Goal: Information Seeking & Learning: Learn about a topic

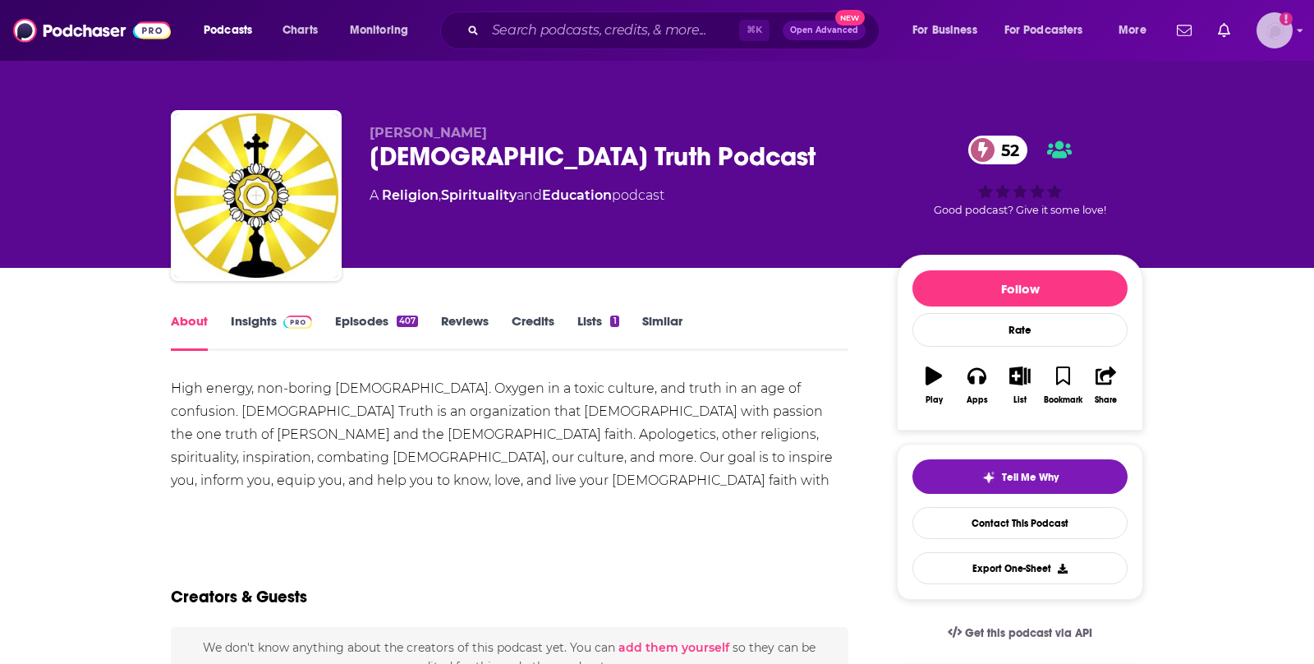
click at [1288, 48] on div "Logged in as antonettefrontgate" at bounding box center [1275, 30] width 36 height 36
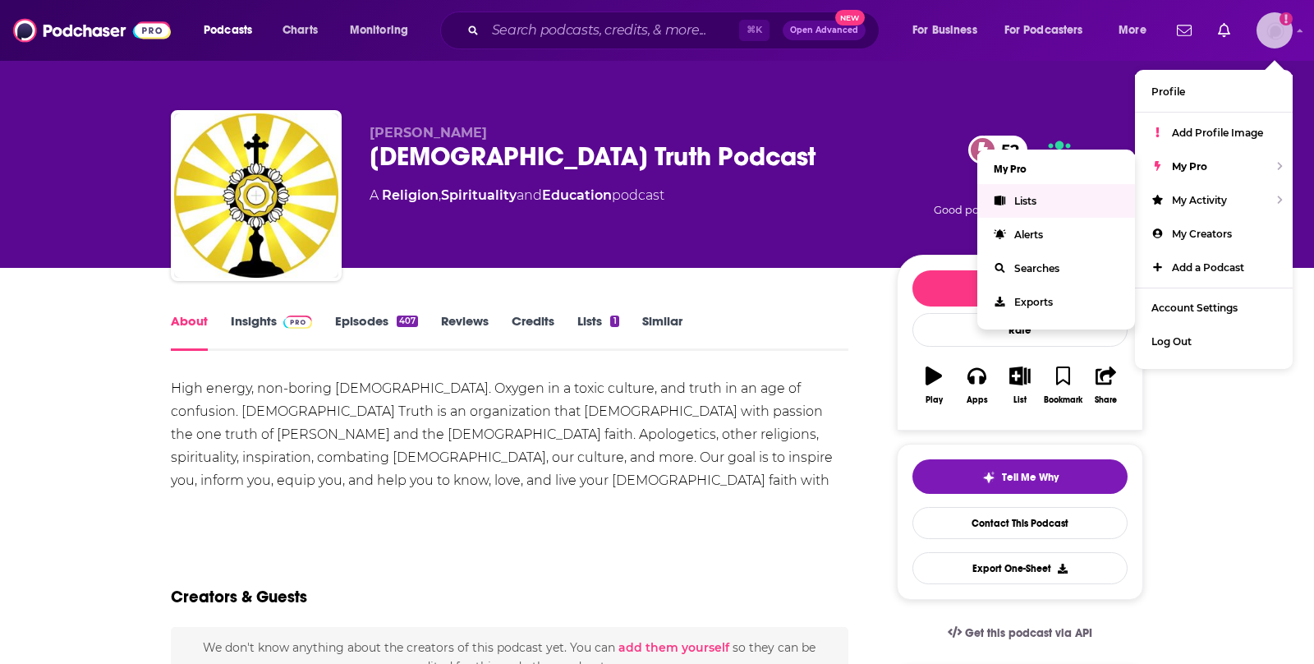
click at [1070, 202] on link "Lists" at bounding box center [1057, 201] width 158 height 34
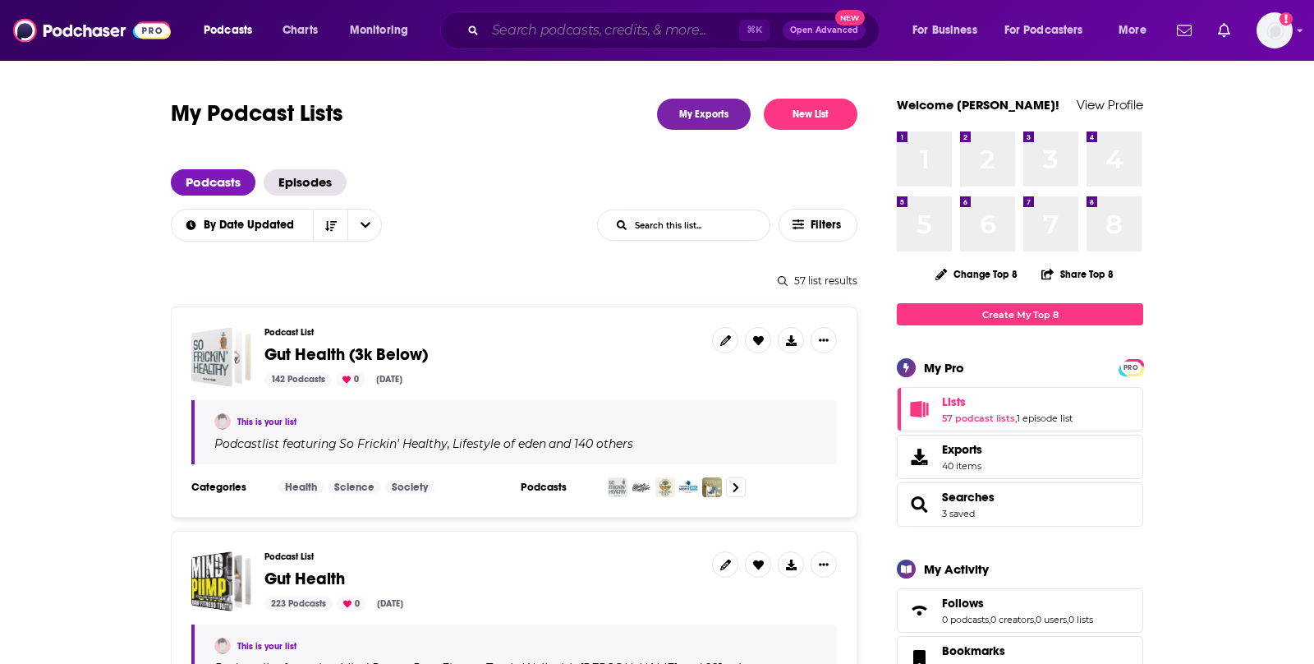
click at [572, 30] on input "Search podcasts, credits, & more..." at bounding box center [613, 30] width 254 height 26
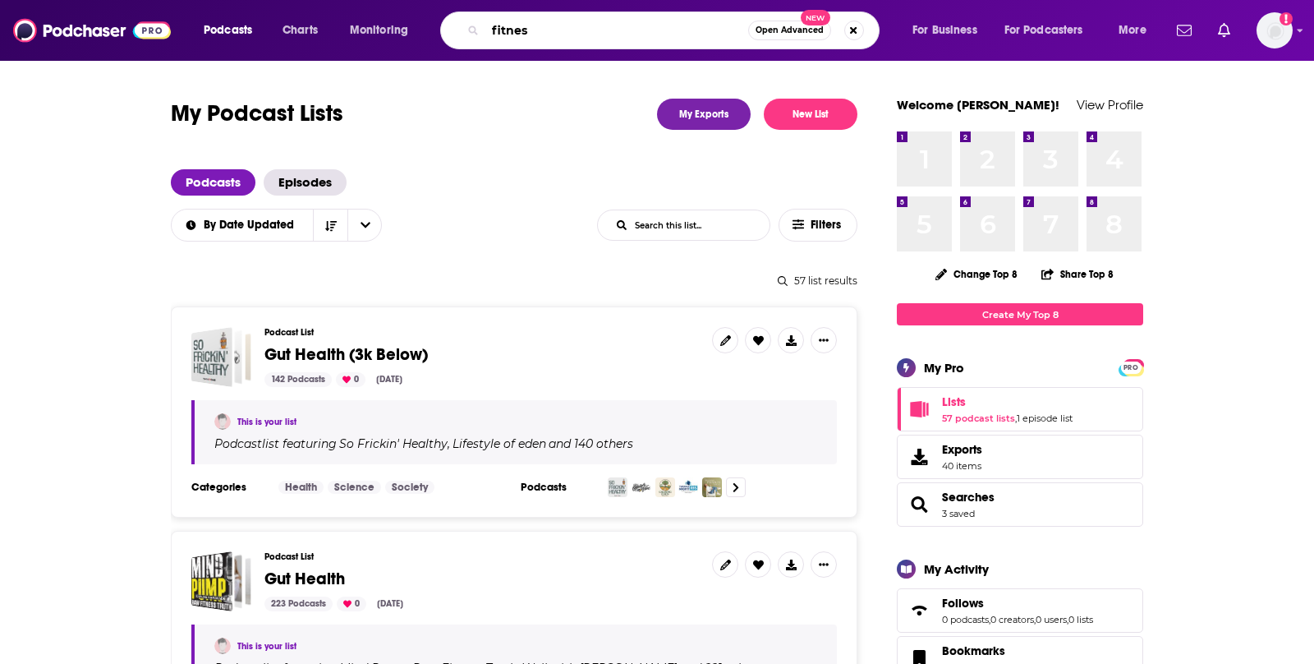
type input "fitness"
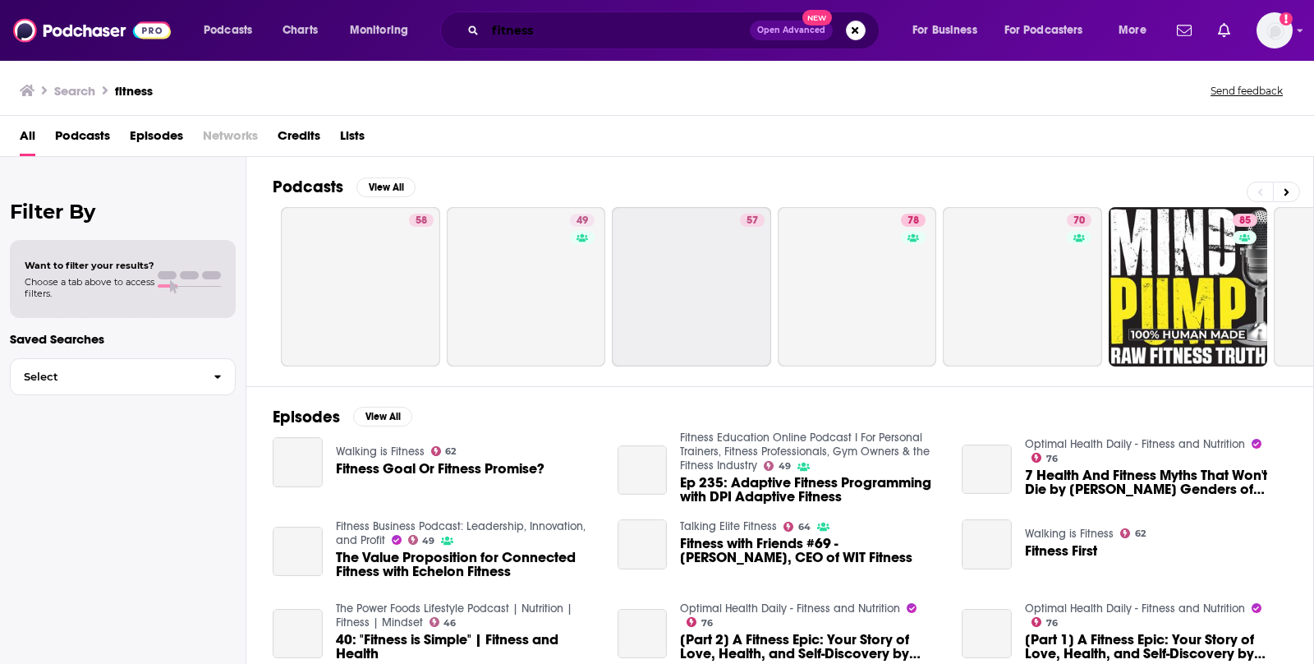
click at [550, 30] on input "fitness" at bounding box center [618, 30] width 265 height 26
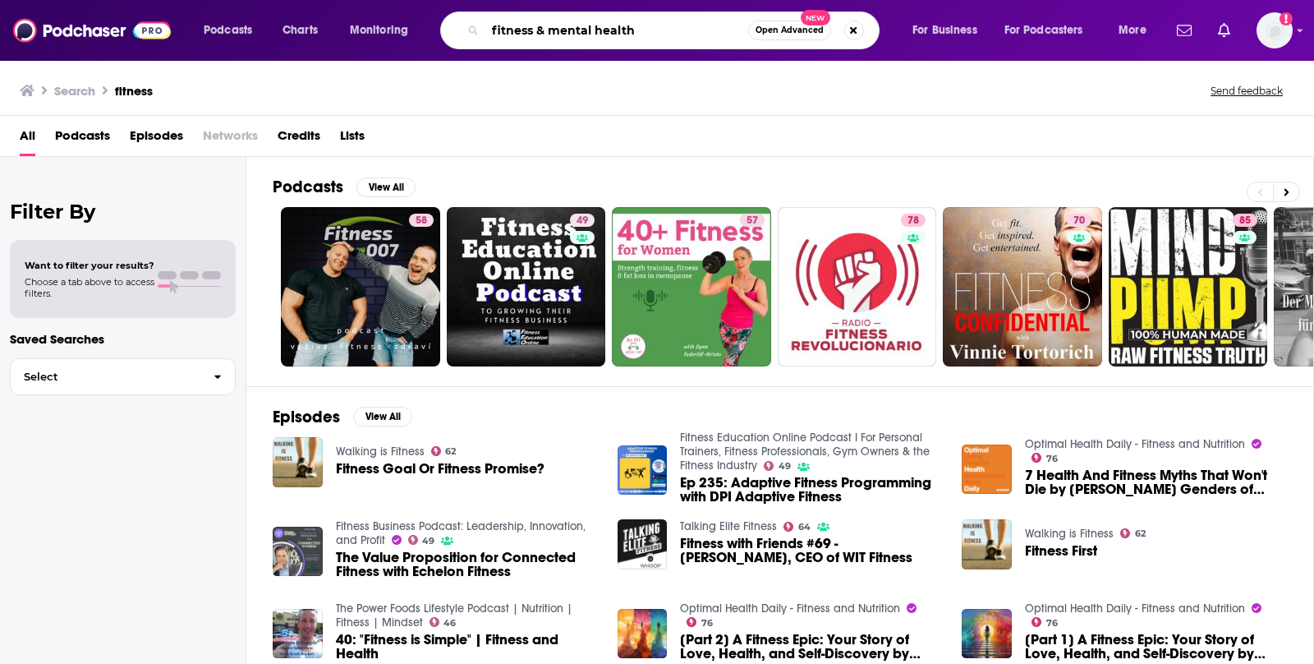
type input "fitness & mental health"
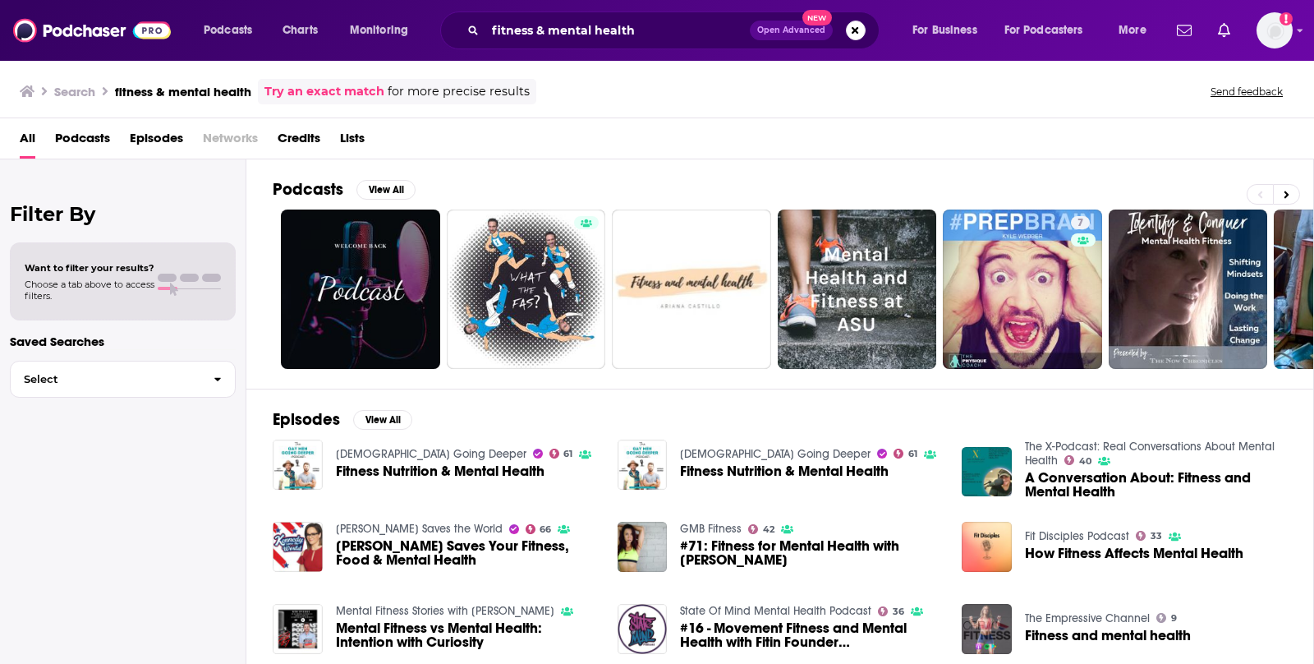
click at [83, 136] on span "Podcasts" at bounding box center [82, 142] width 55 height 34
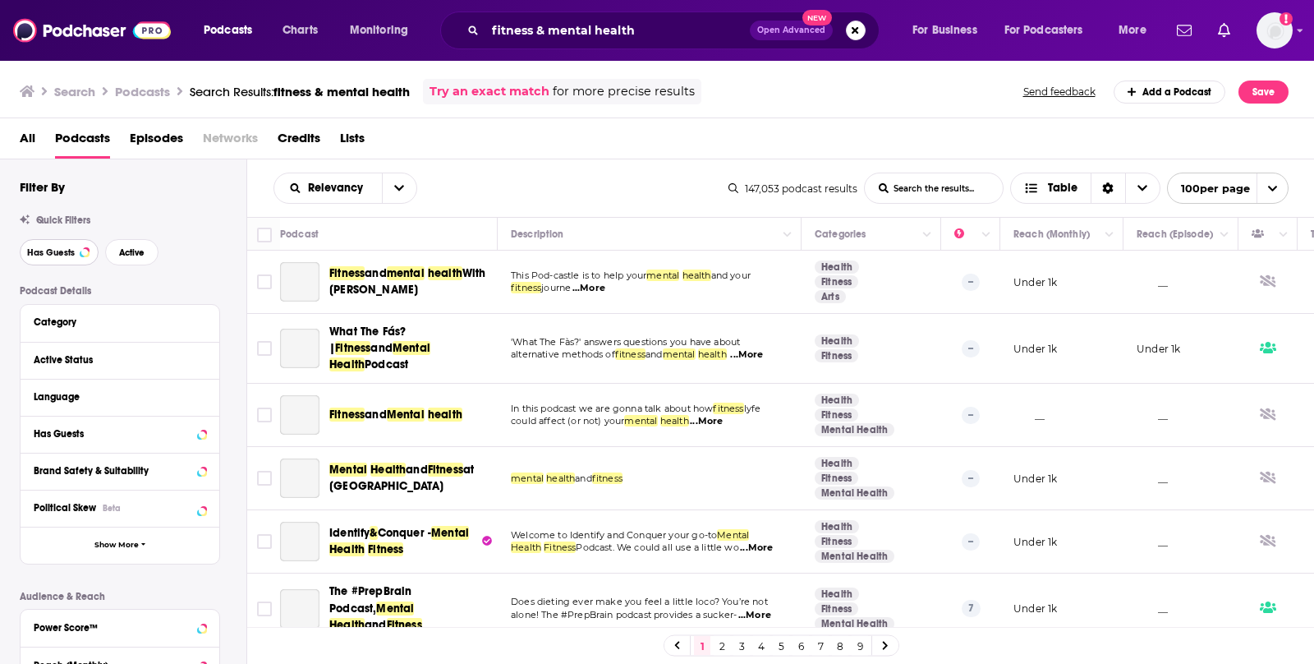
click at [80, 246] on button "Has Guests" at bounding box center [59, 252] width 79 height 26
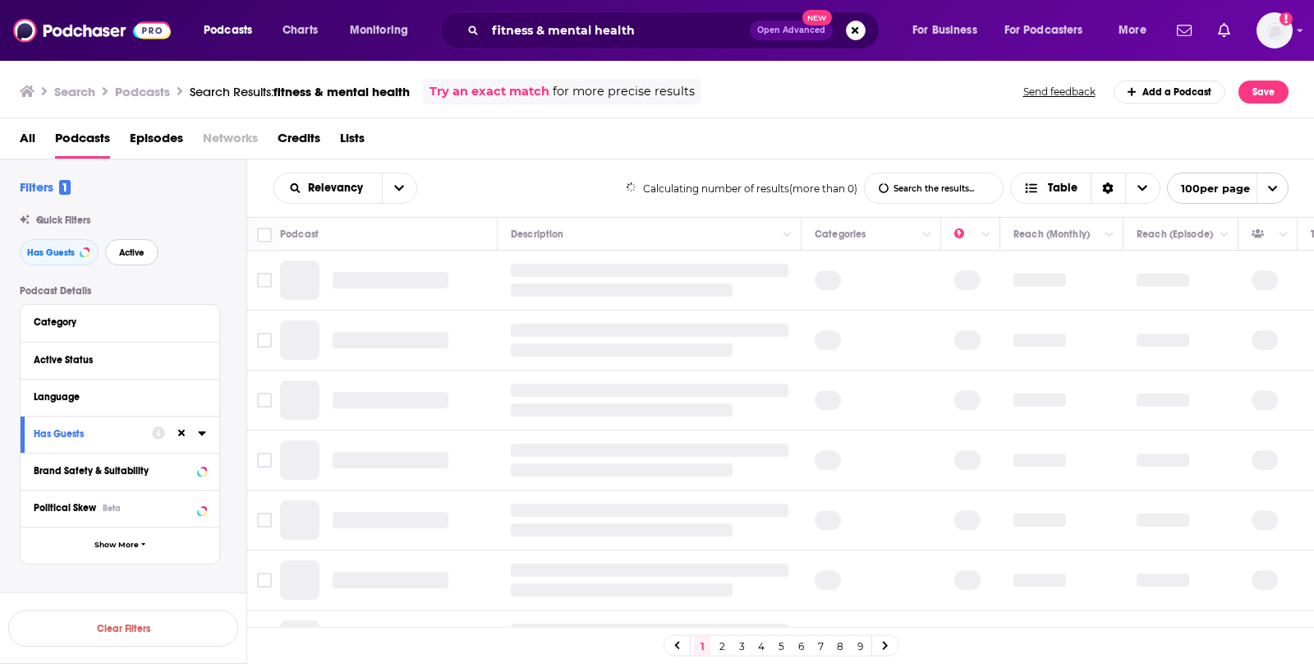
click at [139, 251] on span "Active" at bounding box center [131, 252] width 25 height 9
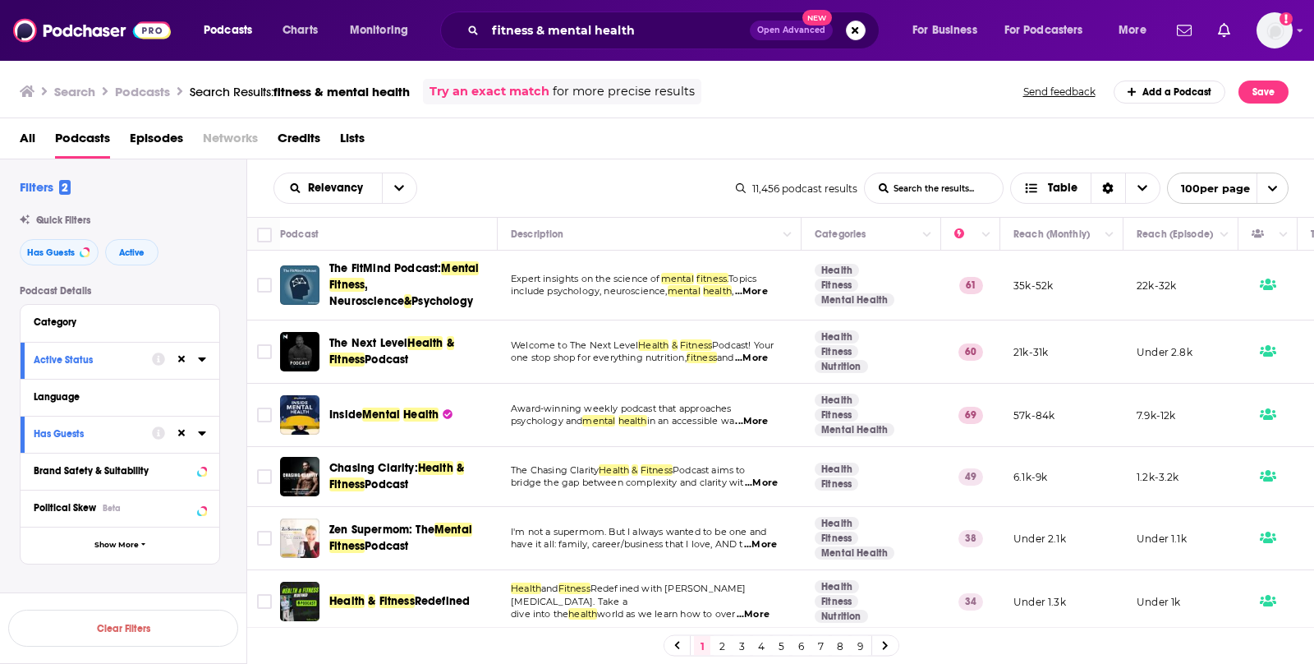
click at [53, 383] on div "Language" at bounding box center [120, 397] width 199 height 37
click at [60, 402] on div "Language" at bounding box center [111, 397] width 154 height 12
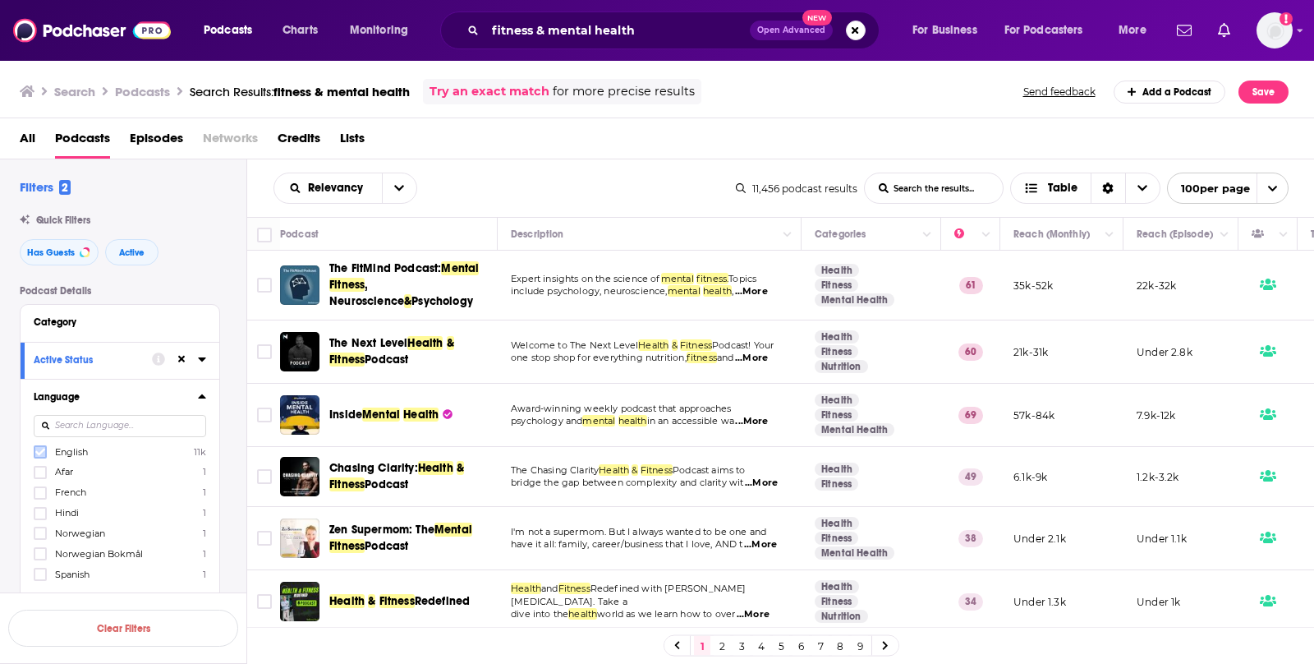
click at [38, 449] on icon at bounding box center [40, 452] width 10 height 10
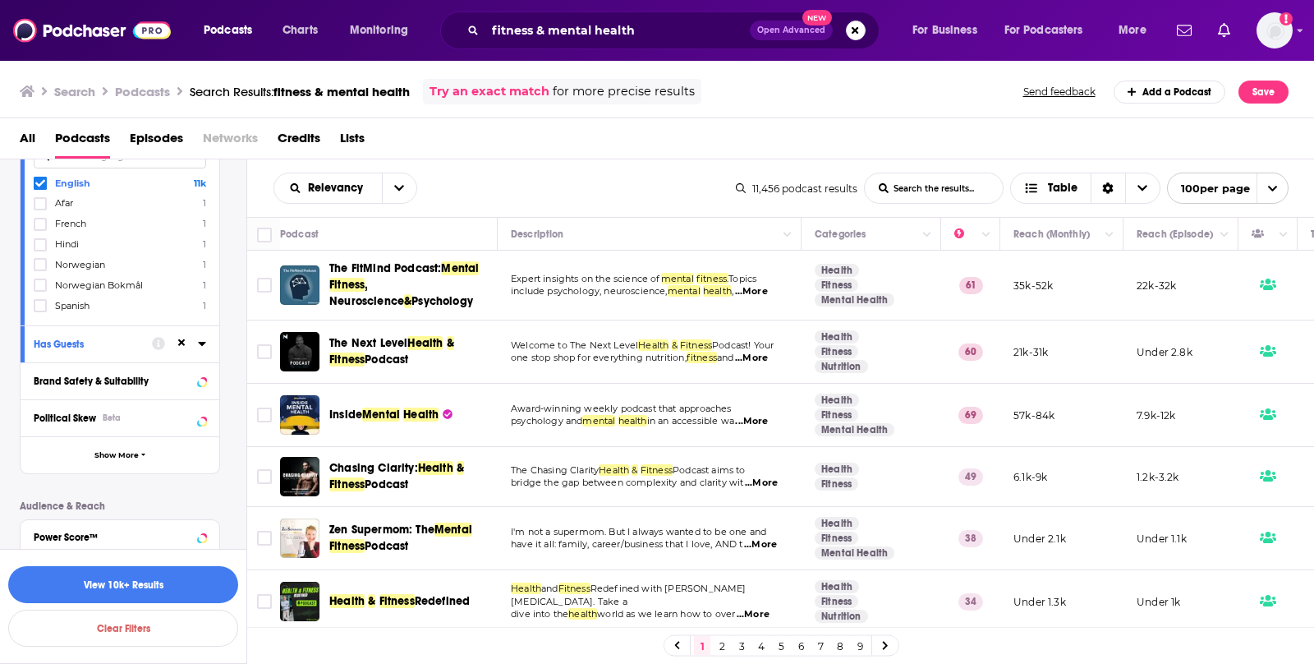
scroll to position [274, 0]
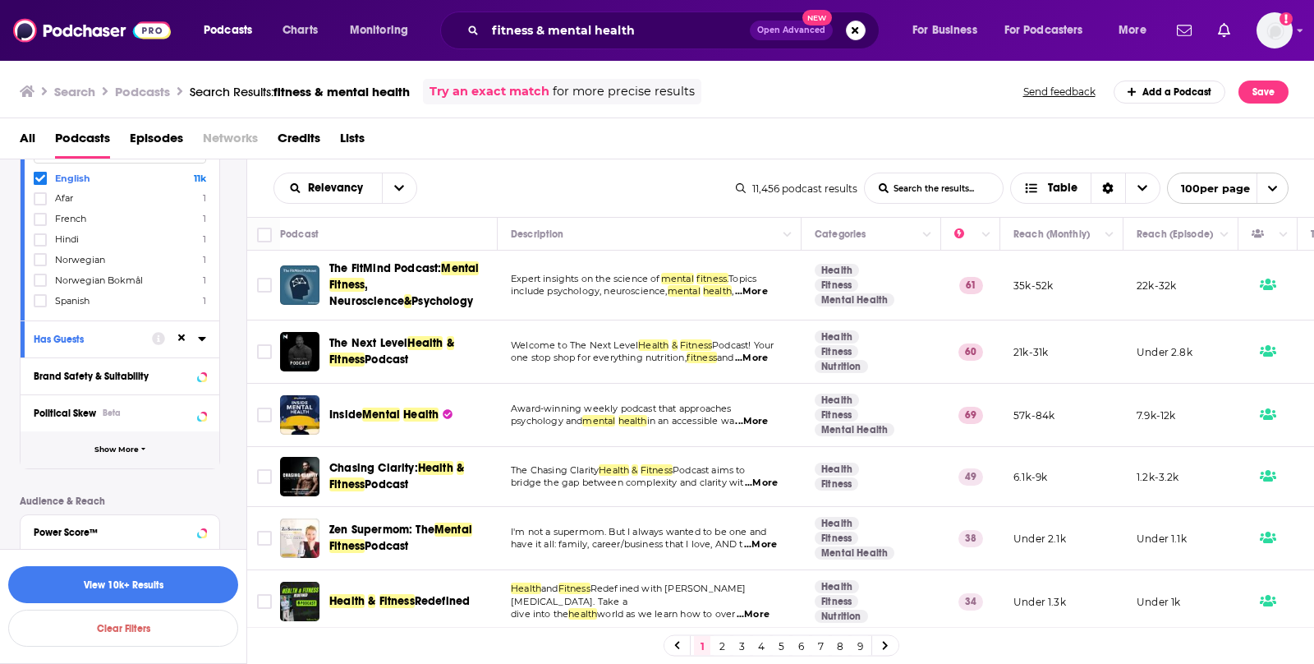
click at [134, 445] on span "Show More" at bounding box center [116, 449] width 44 height 9
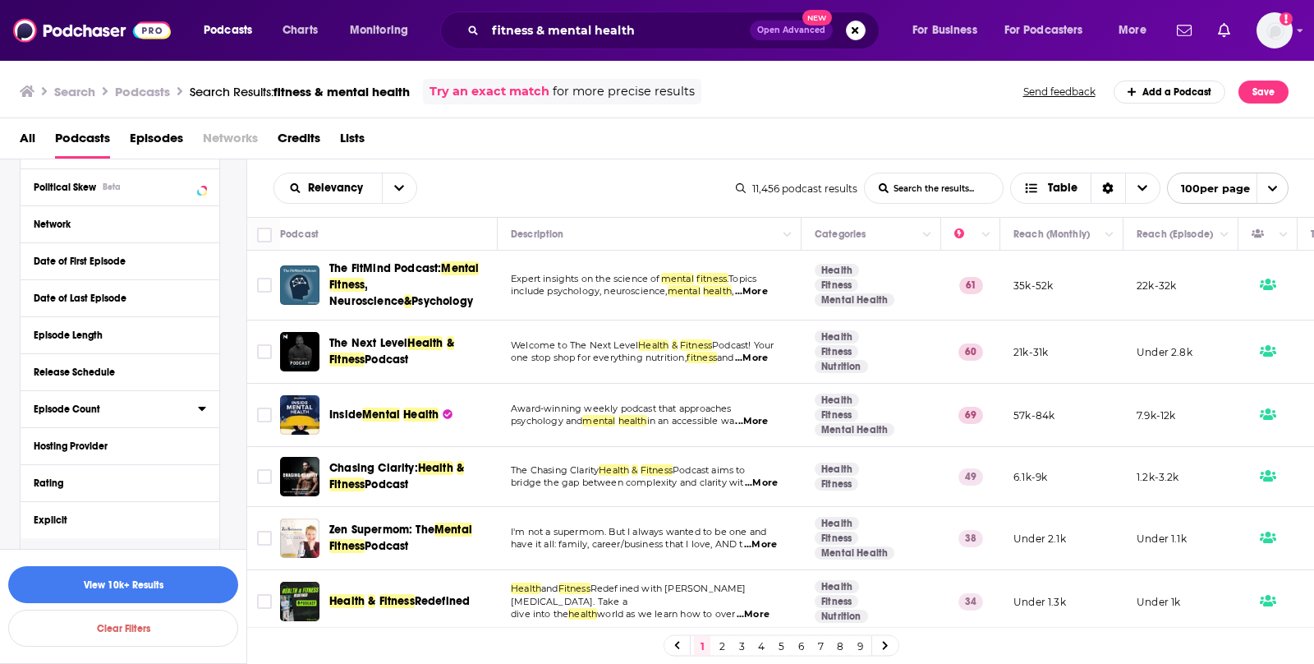
scroll to position [502, 0]
click at [140, 506] on button "Explicit" at bounding box center [104, 516] width 141 height 21
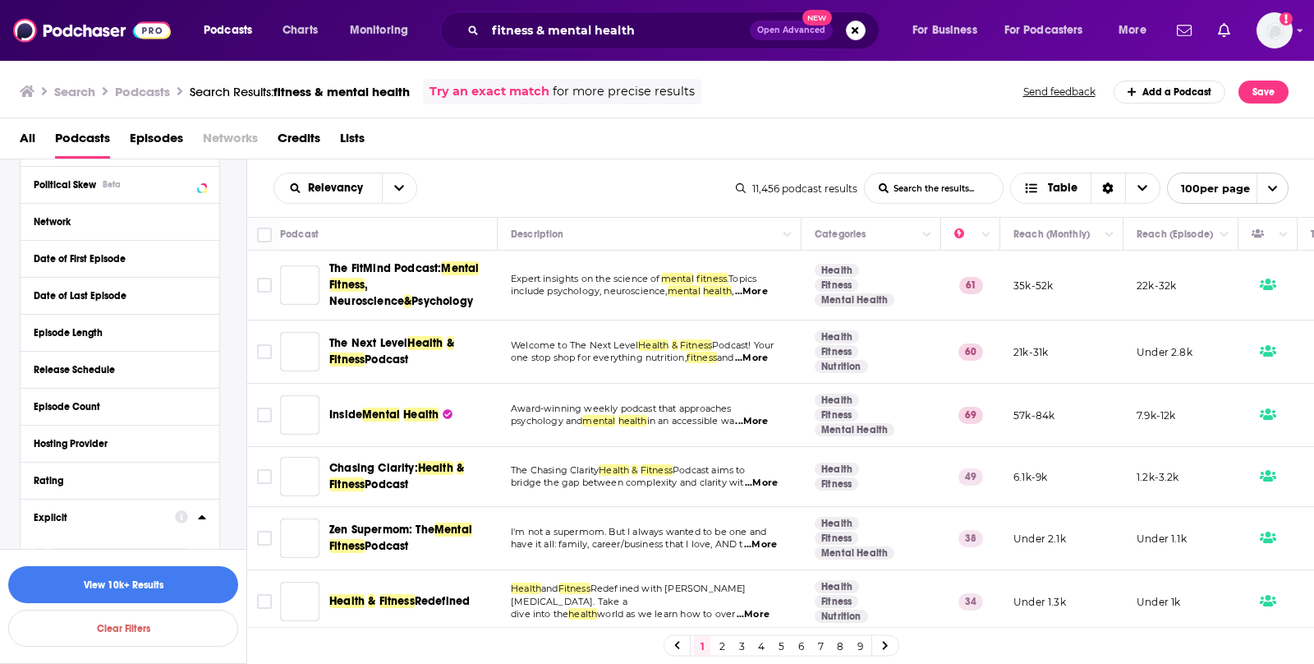
scroll to position [610, 0]
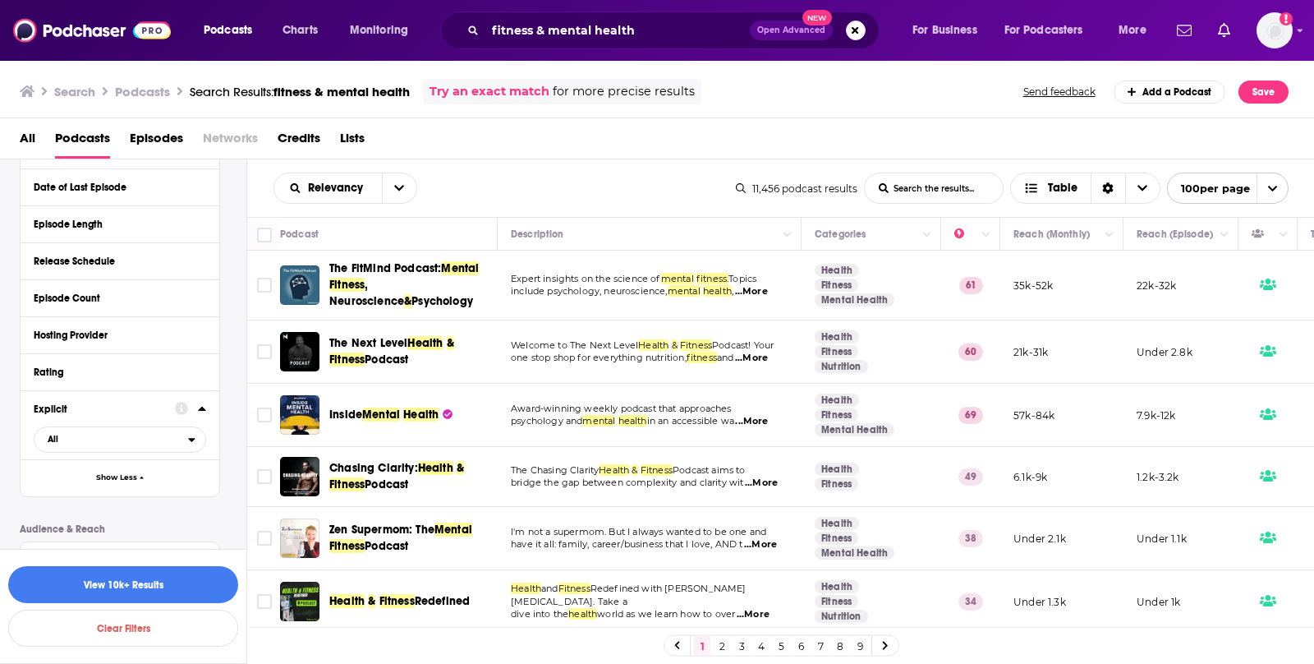
click at [112, 450] on div "Explicit All" at bounding box center [120, 424] width 199 height 69
click at [114, 443] on span "All" at bounding box center [112, 439] width 154 height 21
click at [98, 494] on span "Clean" at bounding box center [84, 493] width 85 height 9
click at [121, 484] on button "Show Less" at bounding box center [120, 477] width 199 height 37
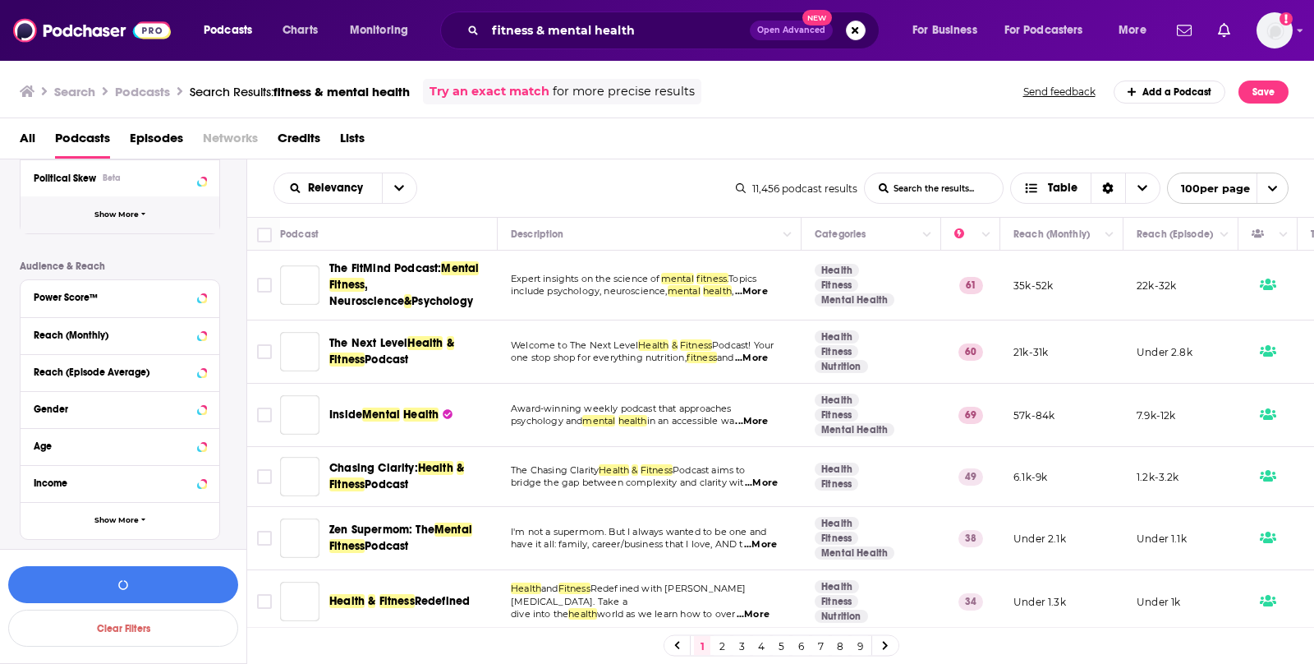
scroll to position [246, 0]
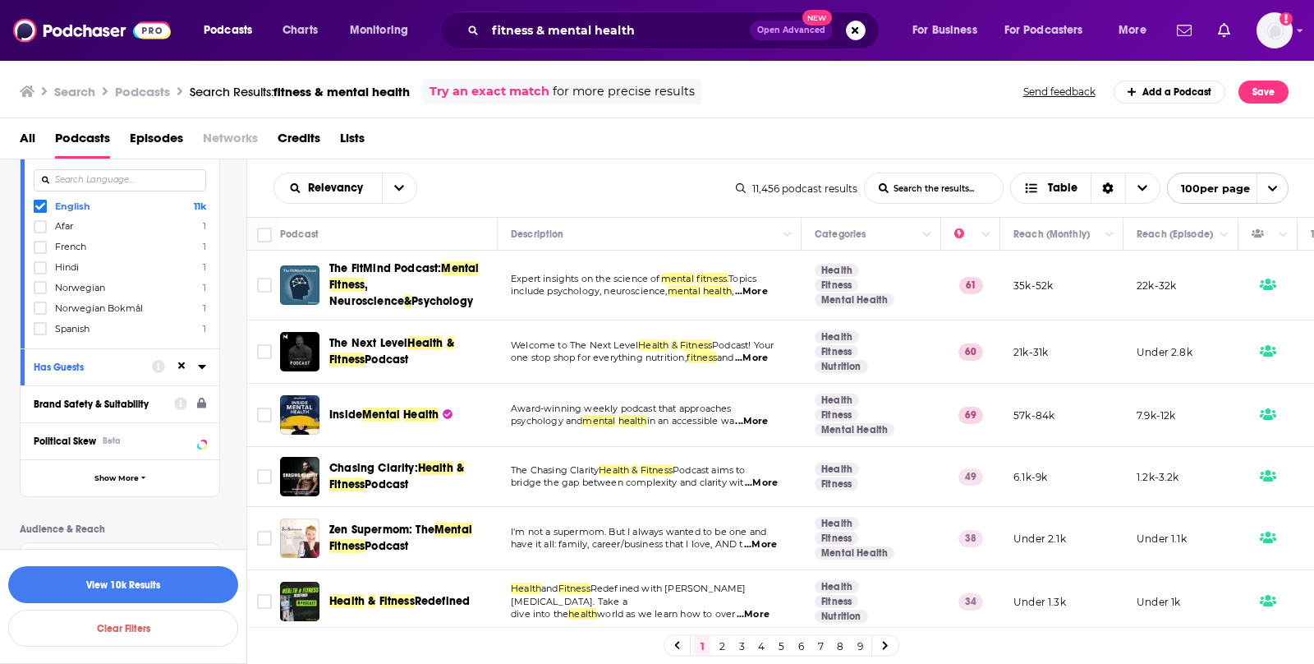
click at [158, 393] on button "Brand Safety & Suitability" at bounding box center [104, 403] width 140 height 21
click at [154, 401] on div "Brand Safety & Suitability" at bounding box center [115, 404] width 162 height 12
click at [125, 465] on button "Show More" at bounding box center [120, 476] width 199 height 37
